Goal: Find specific page/section: Find specific page/section

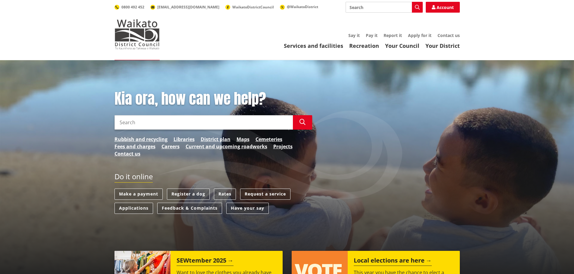
click at [241, 138] on link "Maps" at bounding box center [242, 139] width 13 height 7
click at [209, 139] on link "District plan" at bounding box center [216, 139] width 30 height 7
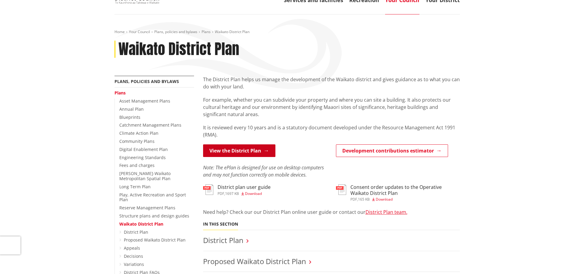
scroll to position [60, 0]
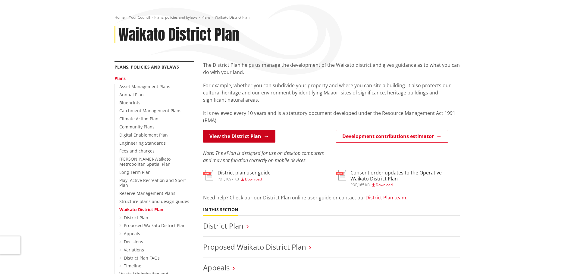
click at [239, 136] on link "View the District Plan" at bounding box center [239, 136] width 72 height 13
